Goal: Task Accomplishment & Management: Manage account settings

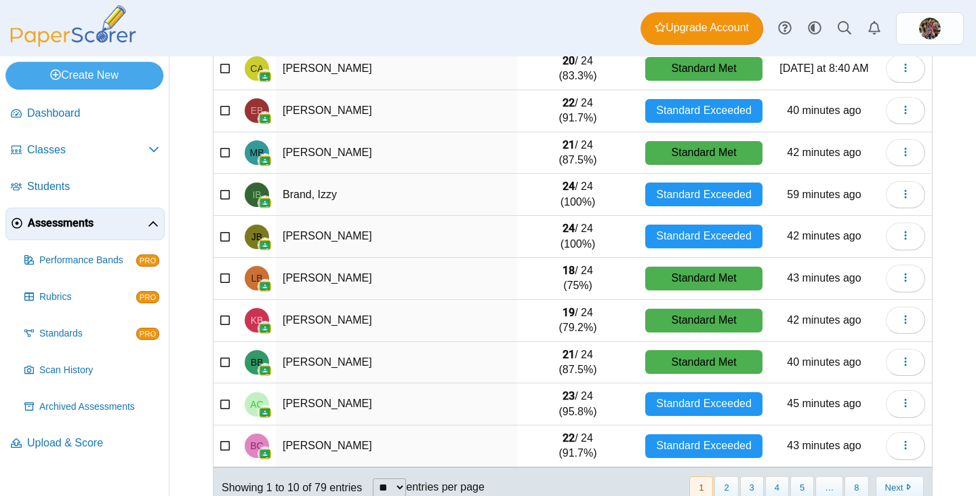
scroll to position [180, 0]
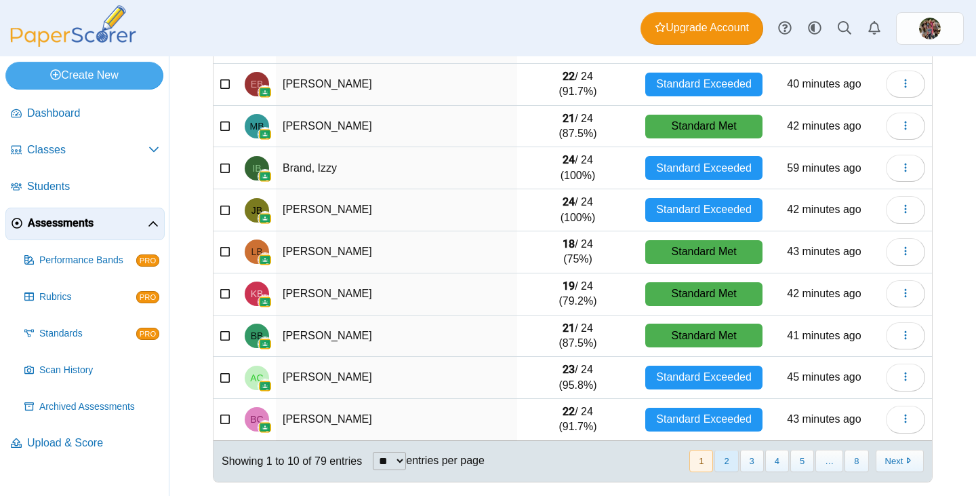
click at [723, 462] on button "2" at bounding box center [727, 461] width 24 height 22
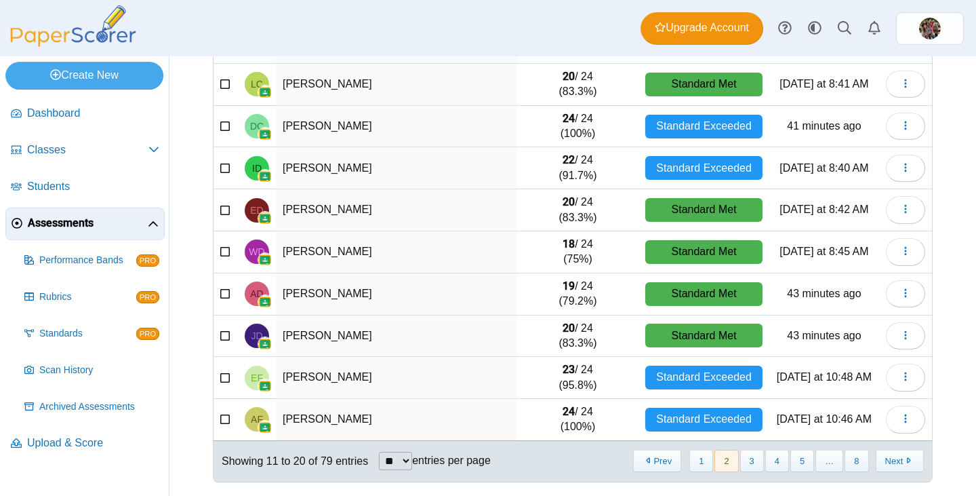
click at [721, 460] on button "2" at bounding box center [727, 461] width 24 height 22
click at [690, 462] on button "1" at bounding box center [702, 461] width 24 height 22
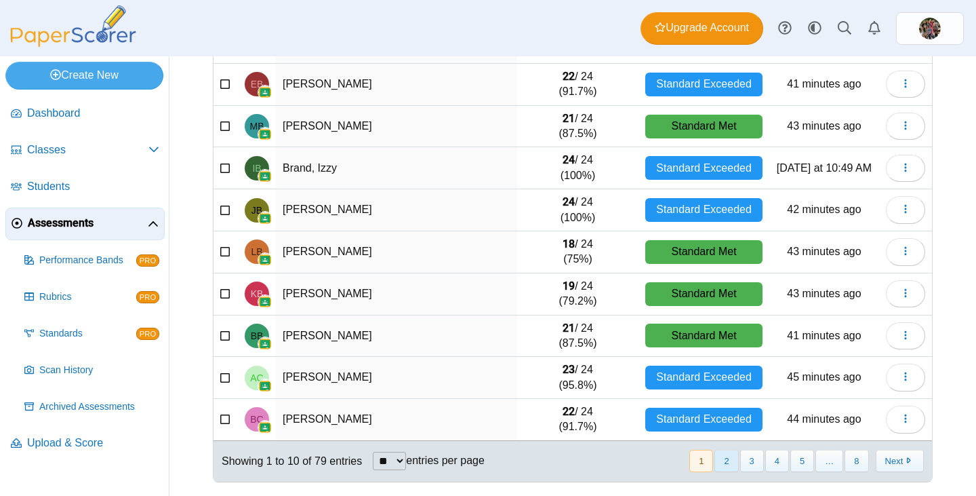
click at [719, 460] on button "2" at bounding box center [727, 461] width 24 height 22
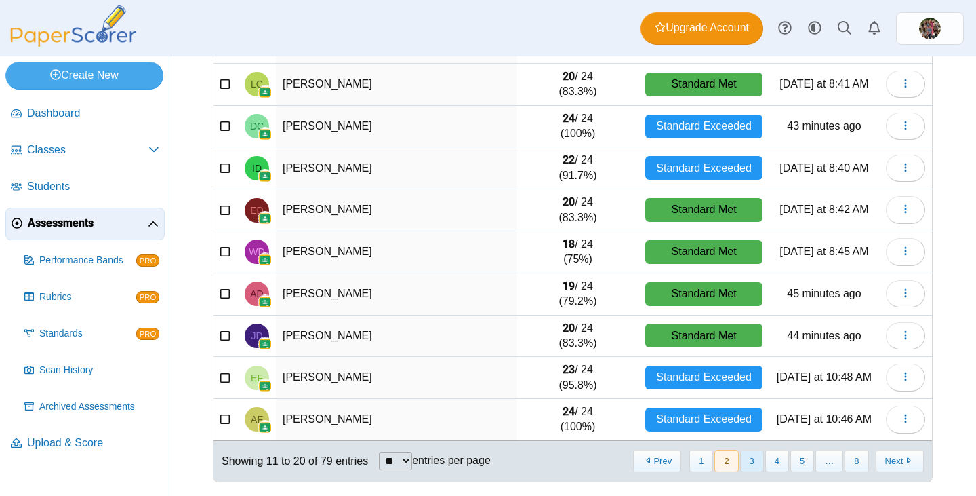
click at [748, 457] on button "3" at bounding box center [753, 461] width 24 height 22
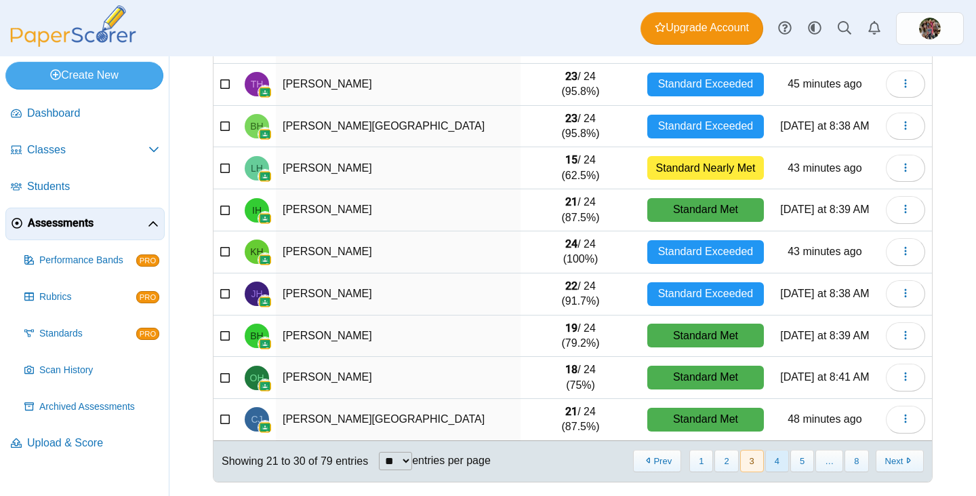
click at [766, 460] on button "4" at bounding box center [778, 461] width 24 height 22
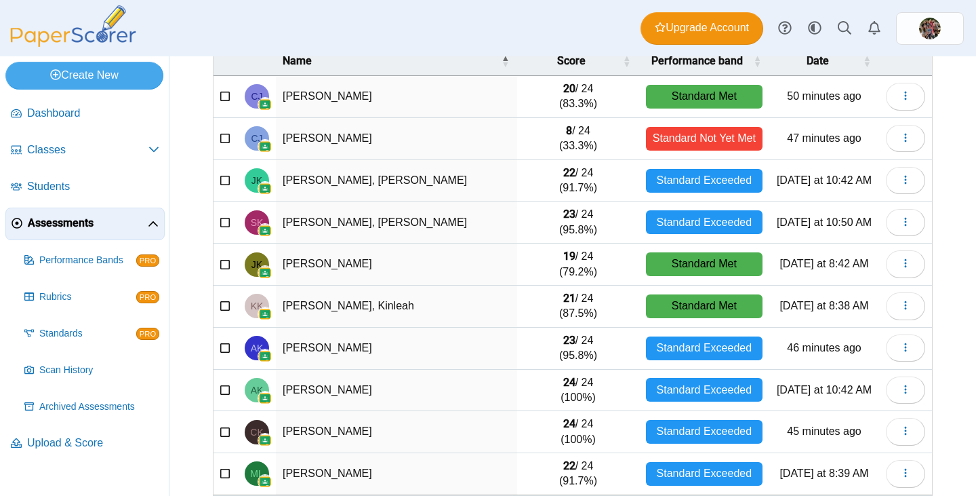
scroll to position [153, 0]
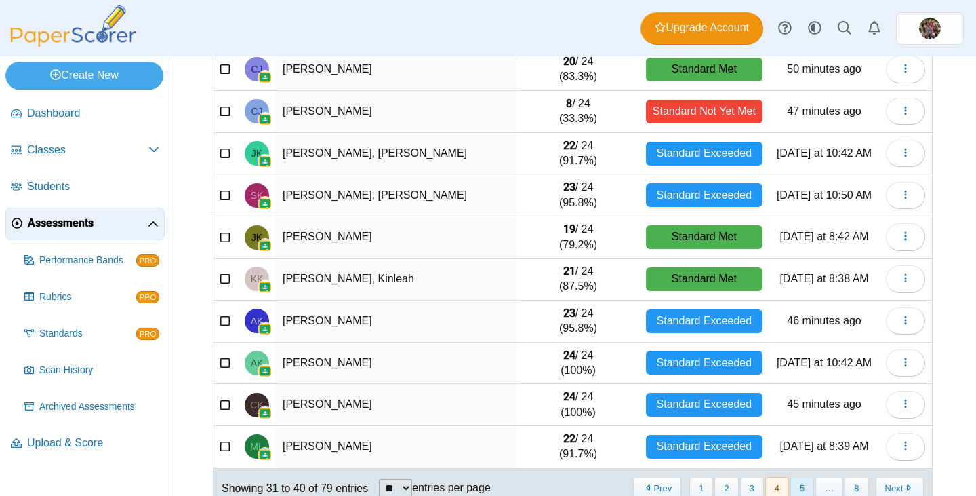
click at [791, 485] on button "5" at bounding box center [803, 488] width 24 height 22
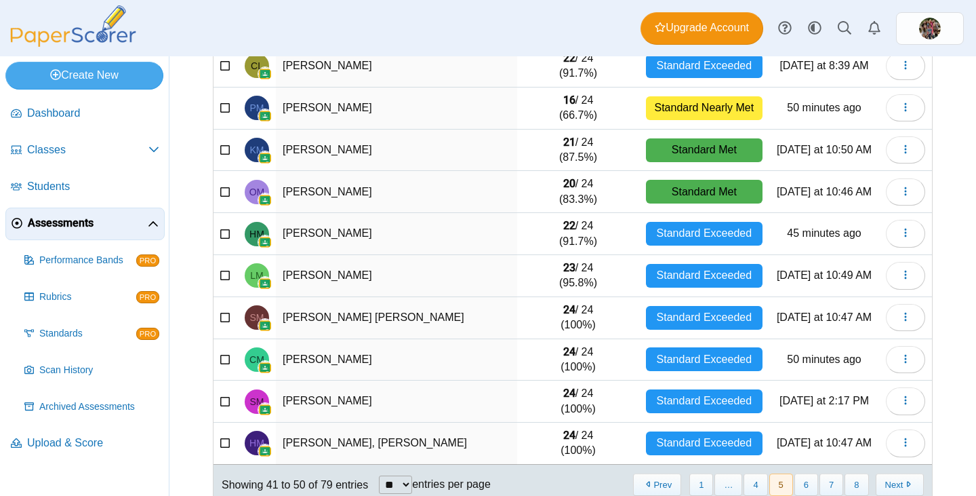
scroll to position [180, 0]
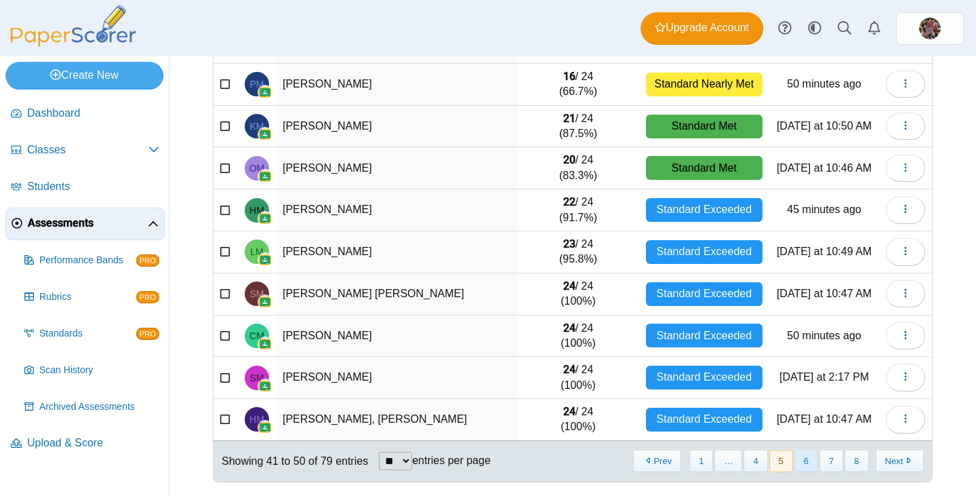
click at [796, 464] on button "6" at bounding box center [807, 461] width 24 height 22
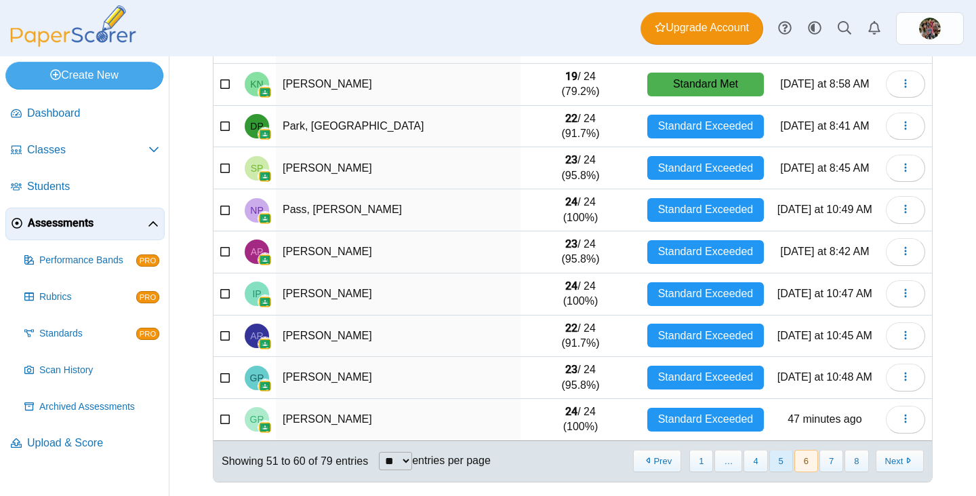
click at [770, 462] on button "5" at bounding box center [782, 461] width 24 height 22
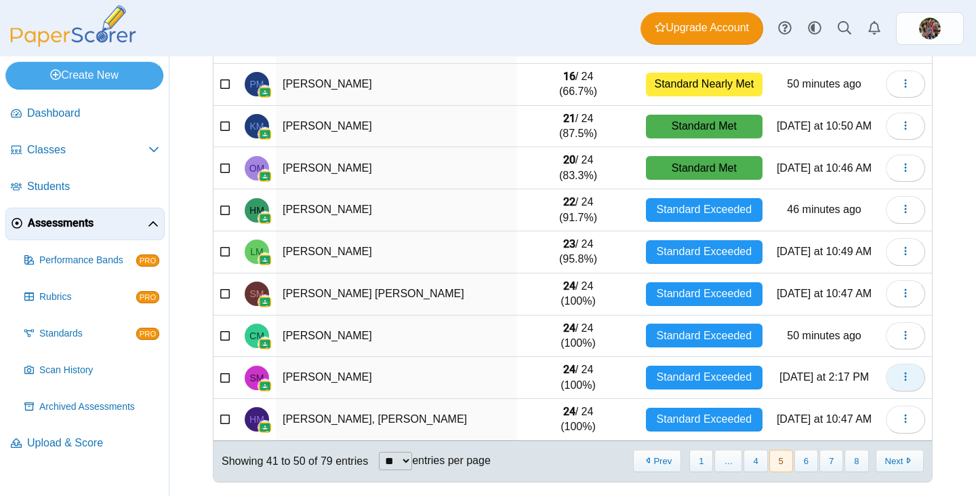
click at [901, 378] on icon "button" at bounding box center [906, 376] width 11 height 11
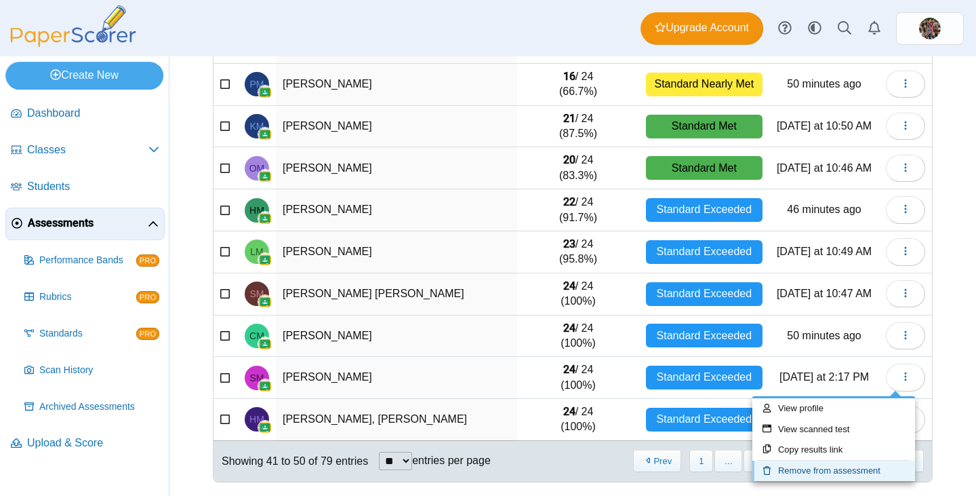
click at [812, 468] on link "Remove from assessment" at bounding box center [834, 470] width 163 height 20
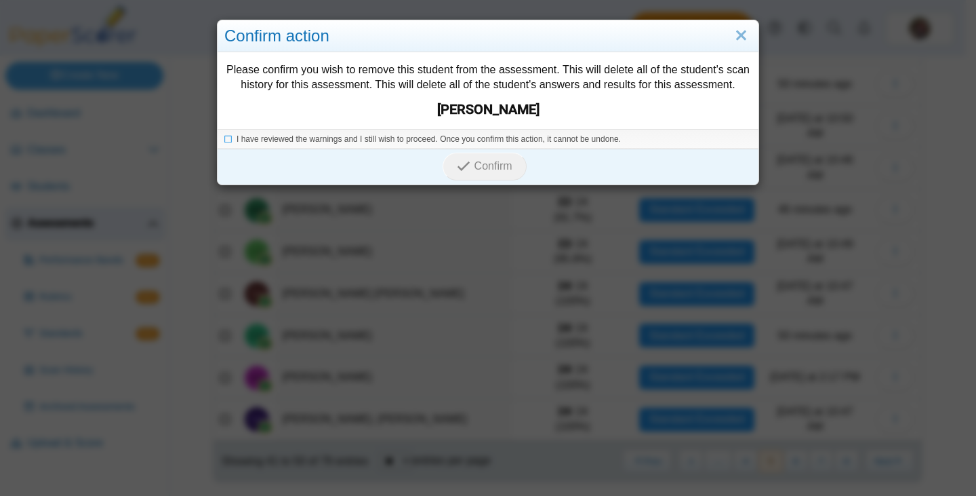
click at [482, 118] on strong "Stacy Morgan" at bounding box center [488, 109] width 528 height 19
click at [218, 136] on div "I have reviewed the warnings and I still wish to proceed. Once you confirm this…" at bounding box center [488, 139] width 541 height 20
click at [224, 139] on icon at bounding box center [228, 137] width 8 height 7
click at [479, 160] on span "Confirm" at bounding box center [494, 166] width 38 height 12
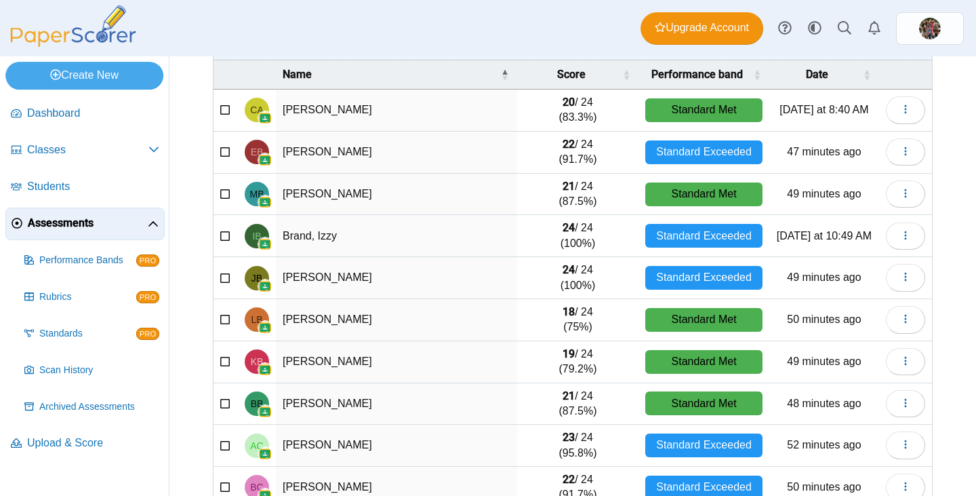
scroll to position [180, 0]
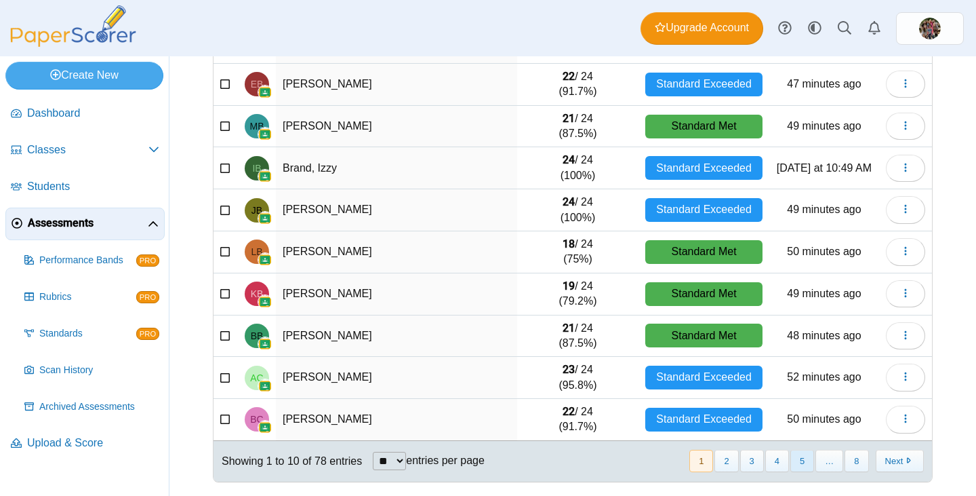
click at [795, 466] on button "5" at bounding box center [803, 461] width 24 height 22
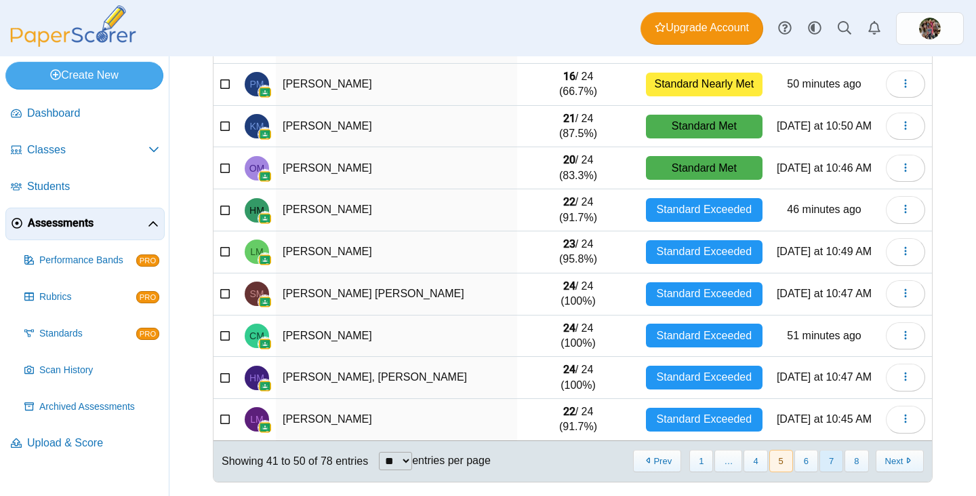
click at [820, 462] on button "7" at bounding box center [832, 461] width 24 height 22
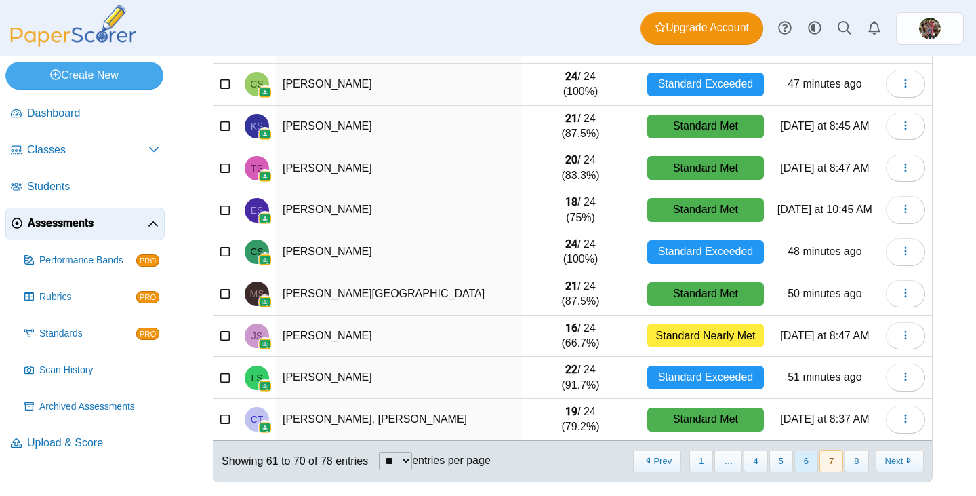
click at [795, 456] on button "6" at bounding box center [807, 461] width 24 height 22
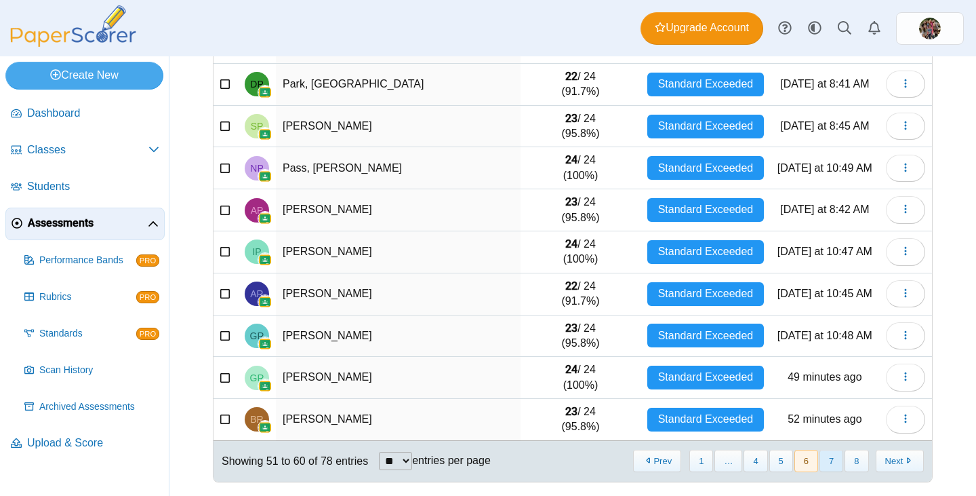
click at [830, 462] on button "7" at bounding box center [832, 461] width 24 height 22
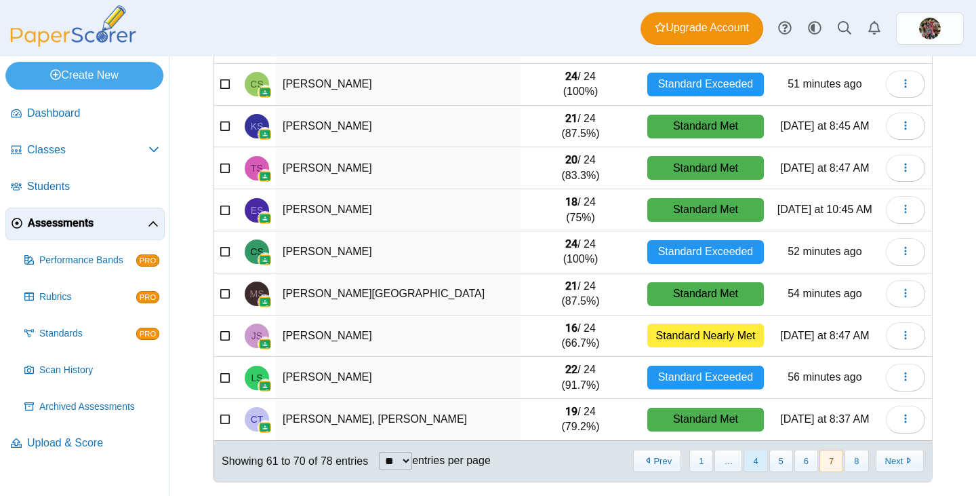
click at [744, 463] on button "4" at bounding box center [756, 461] width 24 height 22
